Goal: Transaction & Acquisition: Book appointment/travel/reservation

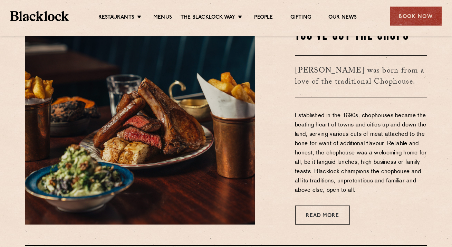
scroll to position [240, 0]
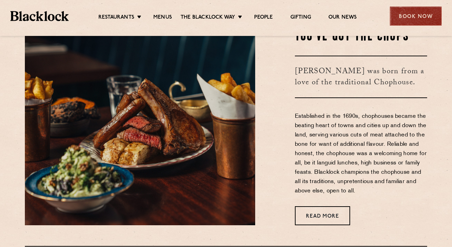
click at [409, 14] on div "Book Now" at bounding box center [416, 16] width 52 height 19
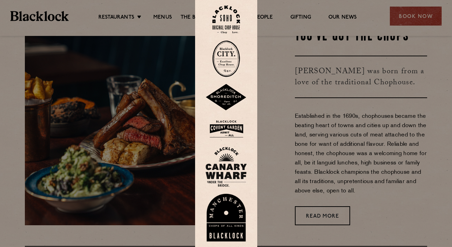
click at [226, 20] on img at bounding box center [226, 20] width 28 height 28
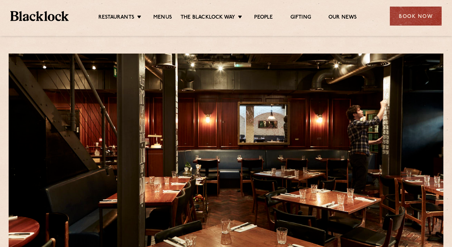
scroll to position [31, 0]
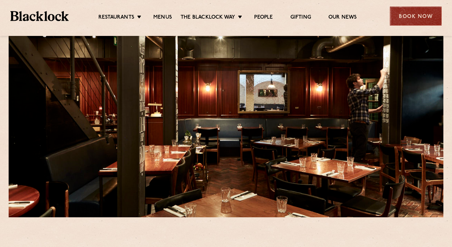
click at [396, 14] on div "Book Now" at bounding box center [416, 16] width 52 height 19
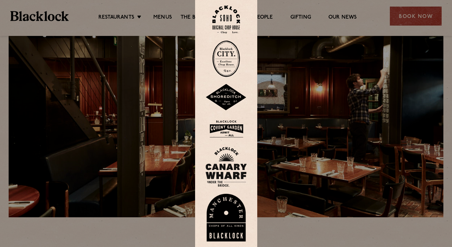
click at [229, 57] on img at bounding box center [226, 58] width 28 height 37
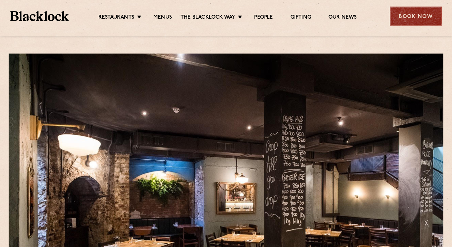
click at [413, 22] on div "Book Now" at bounding box center [416, 16] width 52 height 19
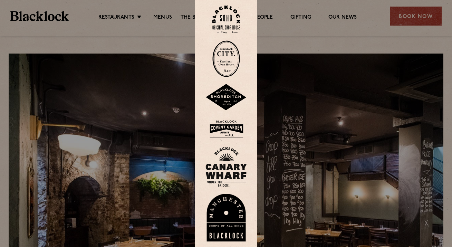
click at [213, 46] on link at bounding box center [226, 58] width 41 height 37
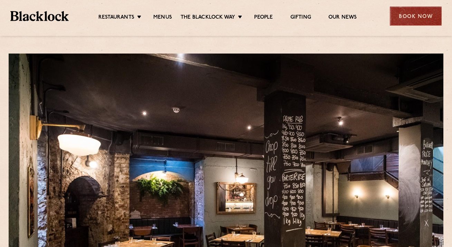
click at [410, 7] on div "Book Now" at bounding box center [416, 16] width 52 height 19
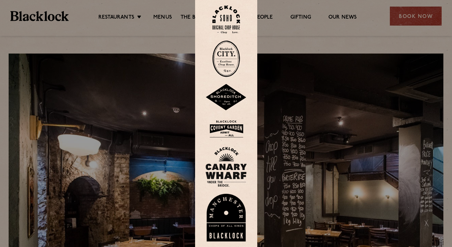
click at [223, 61] on img at bounding box center [226, 58] width 28 height 37
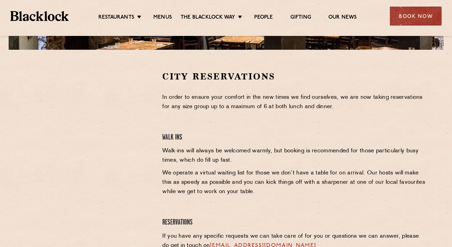
scroll to position [202, 0]
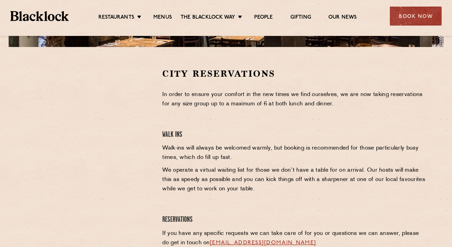
click at [159, 107] on div "City Reservations In order to ensure your comfort in the new times we find ours…" at bounding box center [294, 172] width 275 height 209
click at [411, 22] on div "Book Now" at bounding box center [416, 16] width 52 height 19
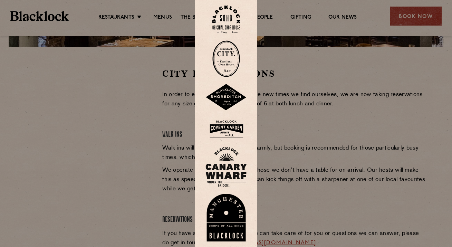
click at [224, 155] on img at bounding box center [226, 167] width 41 height 40
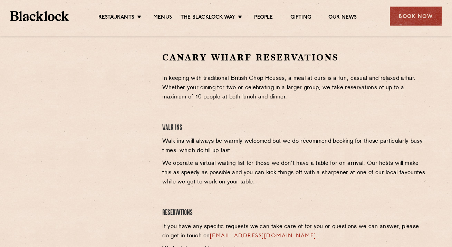
scroll to position [218, 0]
